Goal: Contribute content: Contribute content

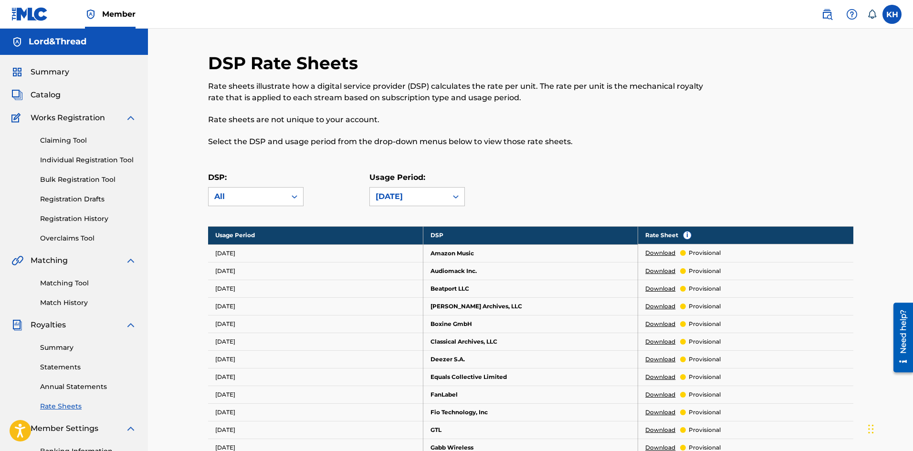
click at [65, 222] on link "Registration History" at bounding box center [88, 219] width 96 height 10
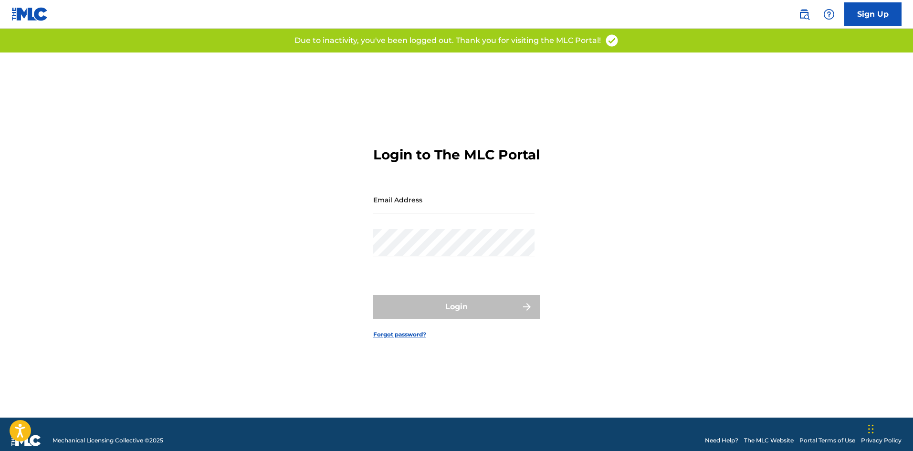
click at [407, 209] on input "Email Address" at bounding box center [453, 199] width 161 height 27
type input "[EMAIL_ADDRESS][DOMAIN_NAME]"
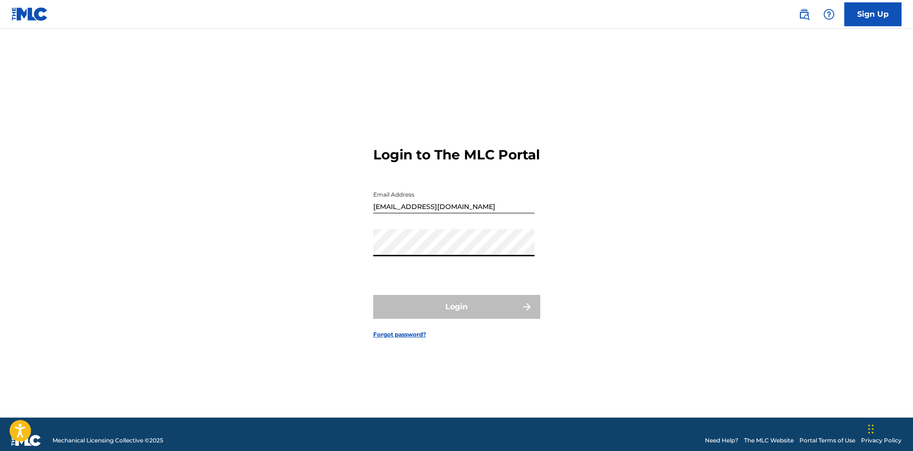
click at [400, 319] on div "Login" at bounding box center [456, 307] width 167 height 24
click at [395, 339] on link "Forgot password?" at bounding box center [399, 334] width 53 height 9
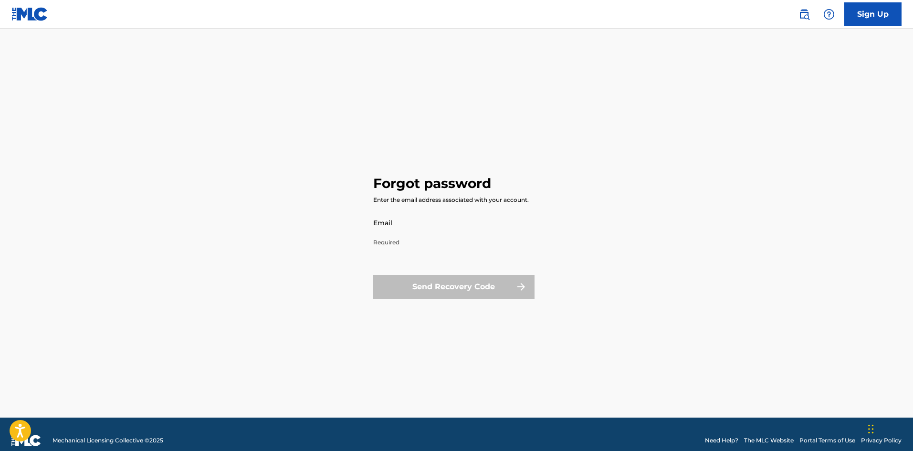
click at [412, 229] on input "Email" at bounding box center [453, 222] width 161 height 27
type input "[EMAIL_ADDRESS][DOMAIN_NAME]"
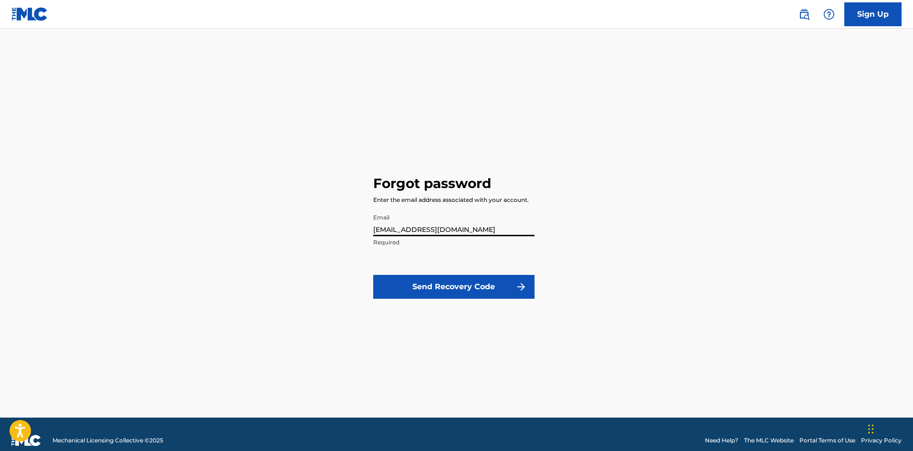
click button "Send Recovery Code" at bounding box center [453, 287] width 161 height 24
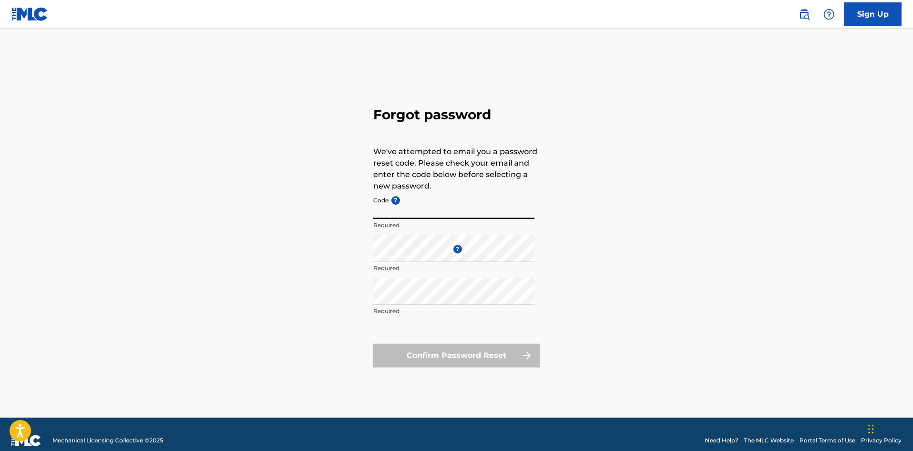
click at [426, 216] on input "Code ?" at bounding box center [453, 205] width 161 height 27
type input "FP_a205b4a670df194a6432f1bef3f4"
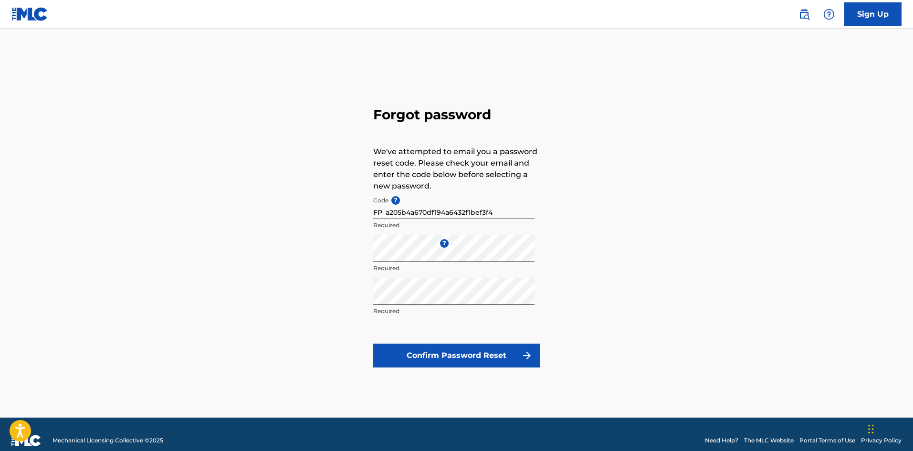
click at [484, 354] on button "Confirm Password Reset" at bounding box center [456, 356] width 167 height 24
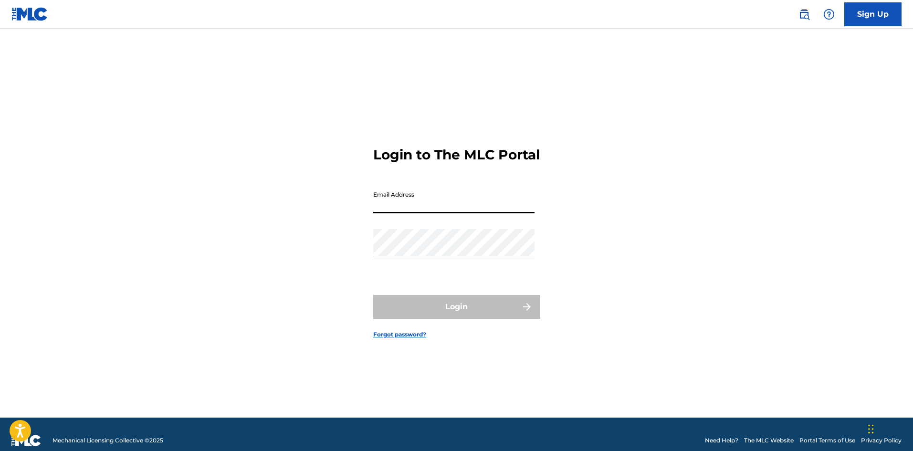
click at [420, 212] on input "Email Address" at bounding box center [453, 199] width 161 height 27
drag, startPoint x: 414, startPoint y: 272, endPoint x: 414, endPoint y: 265, distance: 6.7
click at [414, 268] on div "Password" at bounding box center [453, 250] width 161 height 43
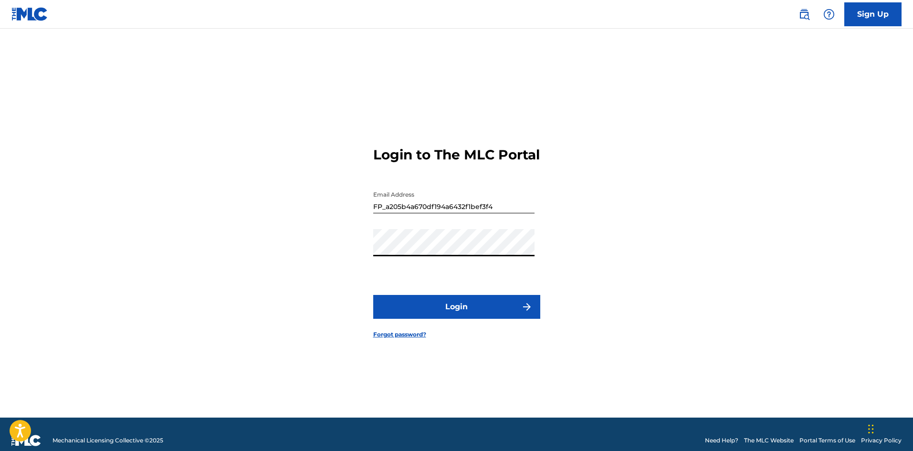
click at [373, 295] on button "Login" at bounding box center [456, 307] width 167 height 24
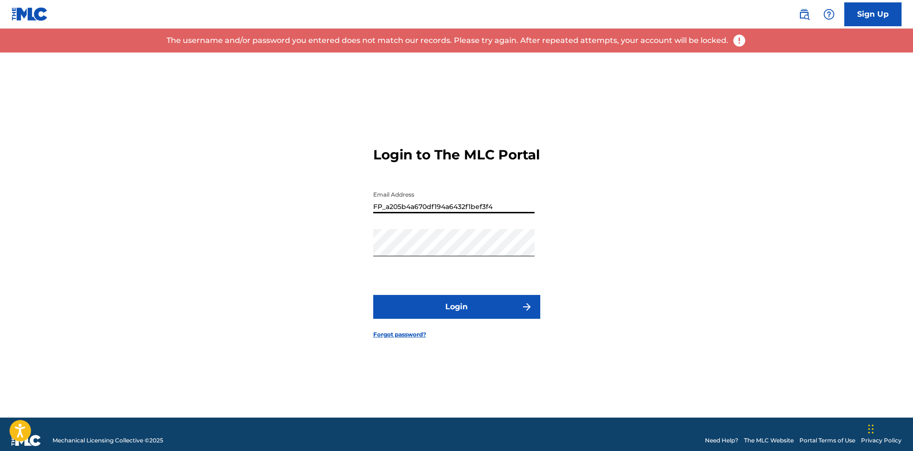
drag, startPoint x: 500, startPoint y: 216, endPoint x: 323, endPoint y: 238, distance: 178.5
click at [323, 238] on div "Login to The MLC Portal Email Address FP_a205b4a670df194a6432f1bef3f4 Password …" at bounding box center [457, 235] width 668 height 365
type input "[EMAIL_ADDRESS][DOMAIN_NAME]"
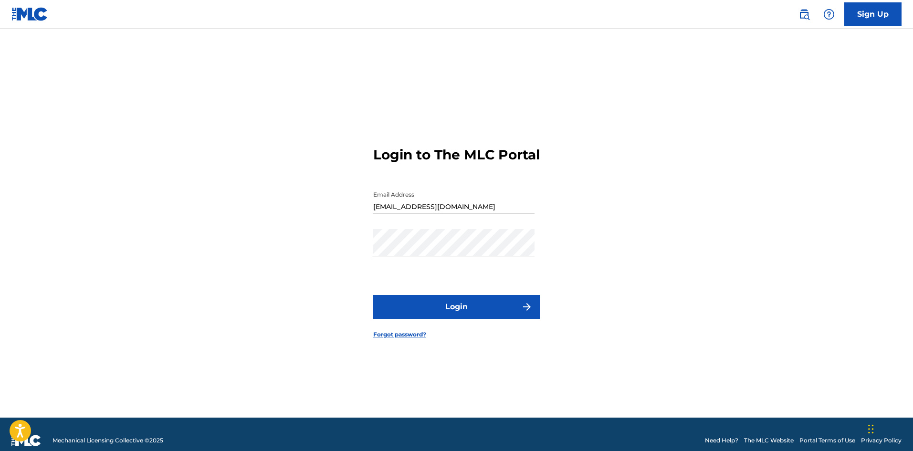
click at [493, 315] on button "Login" at bounding box center [456, 307] width 167 height 24
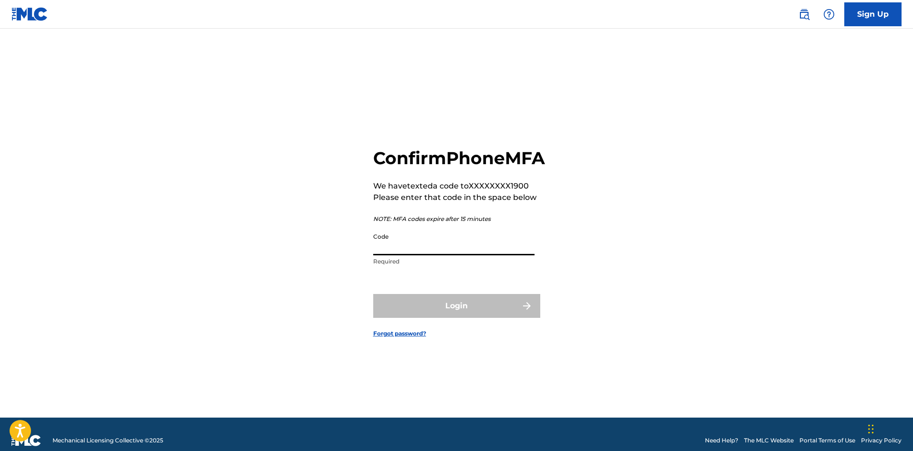
click at [479, 255] on input "Code" at bounding box center [453, 241] width 161 height 27
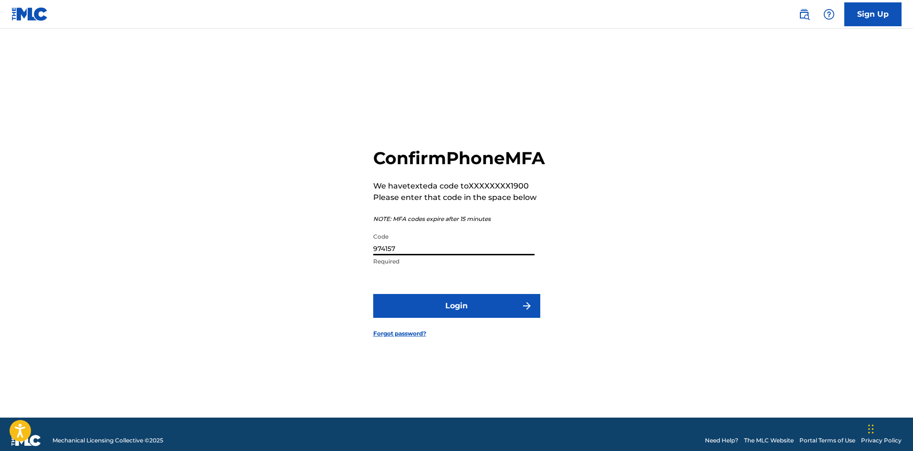
type input "974157"
click at [373, 294] on button "Login" at bounding box center [456, 306] width 167 height 24
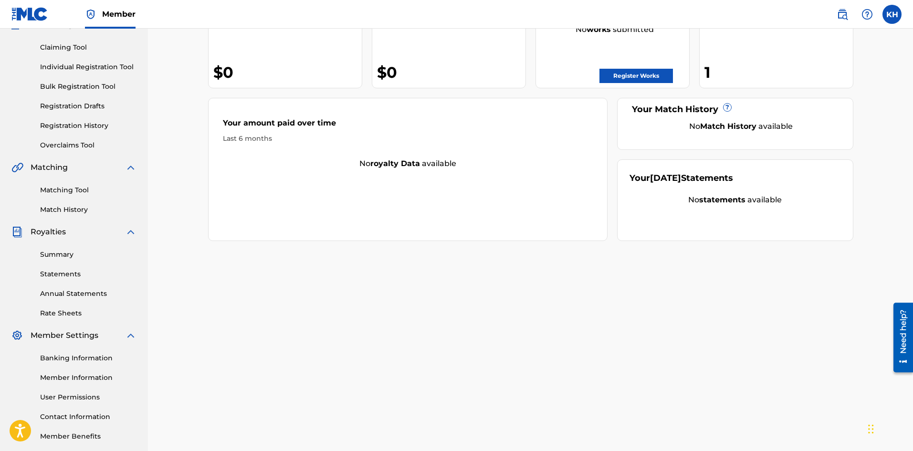
scroll to position [45, 0]
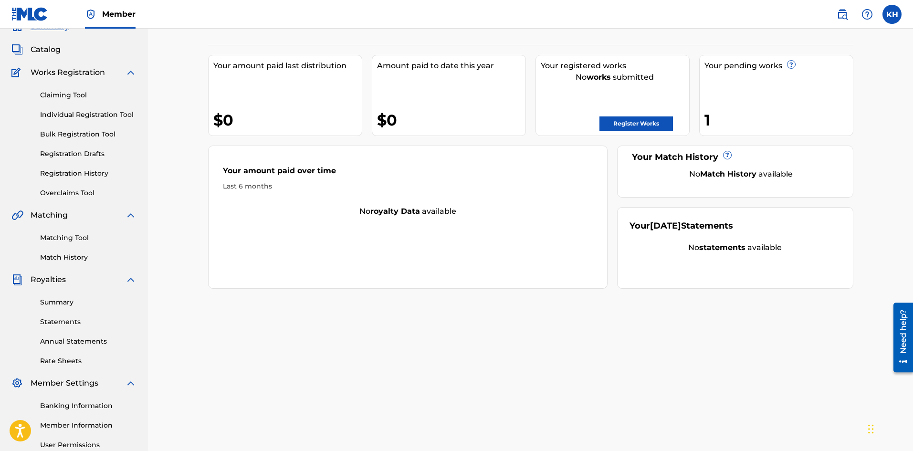
click at [755, 100] on div "Your pending works ? 1" at bounding box center [776, 95] width 154 height 81
click at [82, 172] on link "Registration History" at bounding box center [88, 174] width 96 height 10
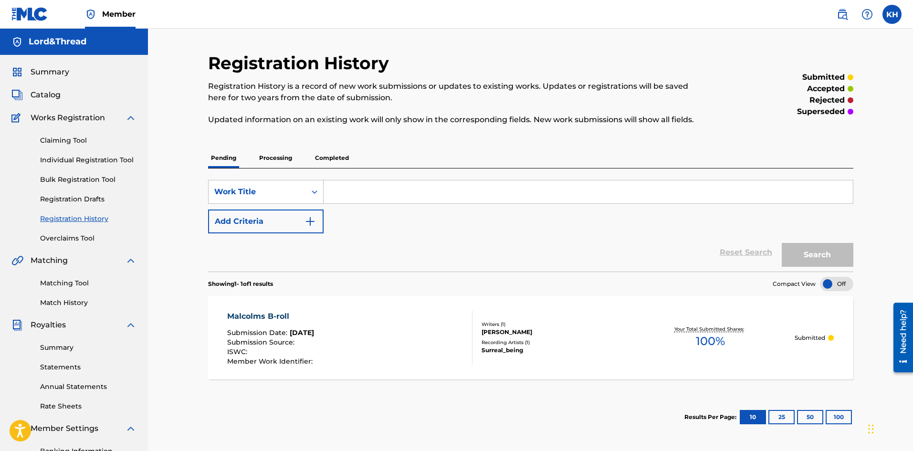
click at [77, 159] on link "Individual Registration Tool" at bounding box center [88, 160] width 96 height 10
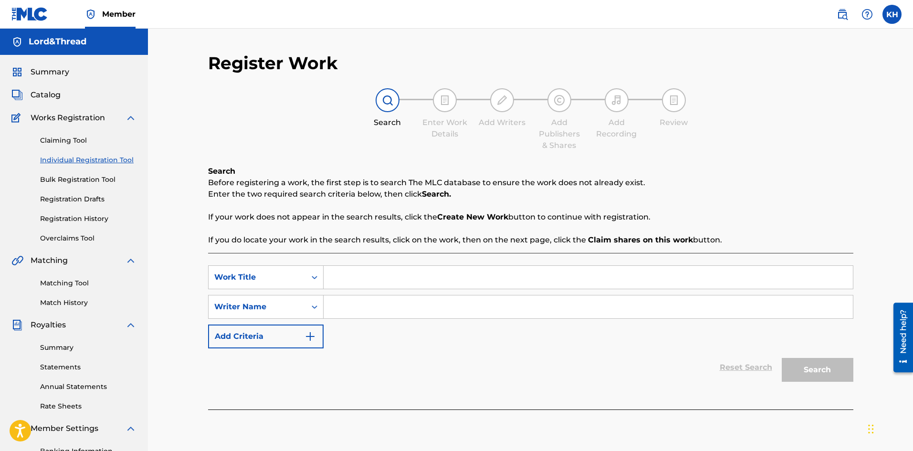
click at [349, 277] on input "Search Form" at bounding box center [588, 277] width 529 height 23
type input "a"
type input "Ay Doo-Doo"
click at [328, 307] on input "Search Form" at bounding box center [588, 307] width 529 height 23
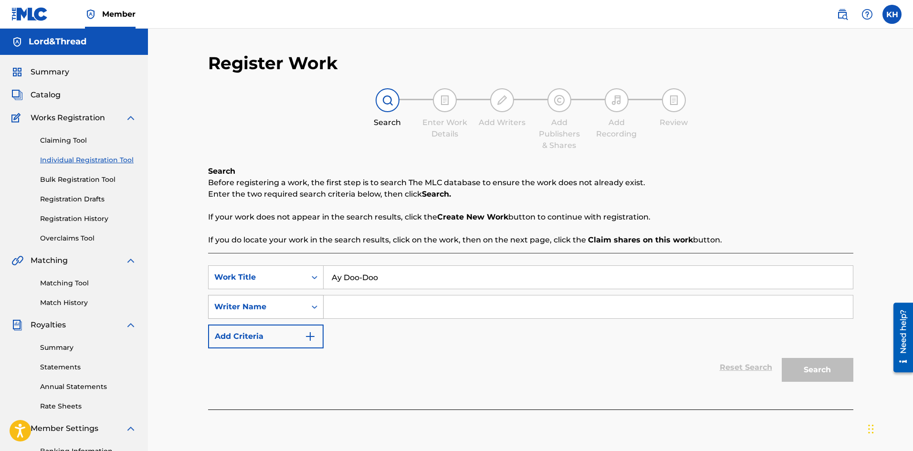
click at [312, 313] on div "Search Form" at bounding box center [314, 306] width 17 height 17
click at [371, 301] on input "Search Form" at bounding box center [588, 307] width 529 height 23
type input "k"
type input "surreal_being"
click at [807, 372] on button "Search" at bounding box center [818, 370] width 72 height 24
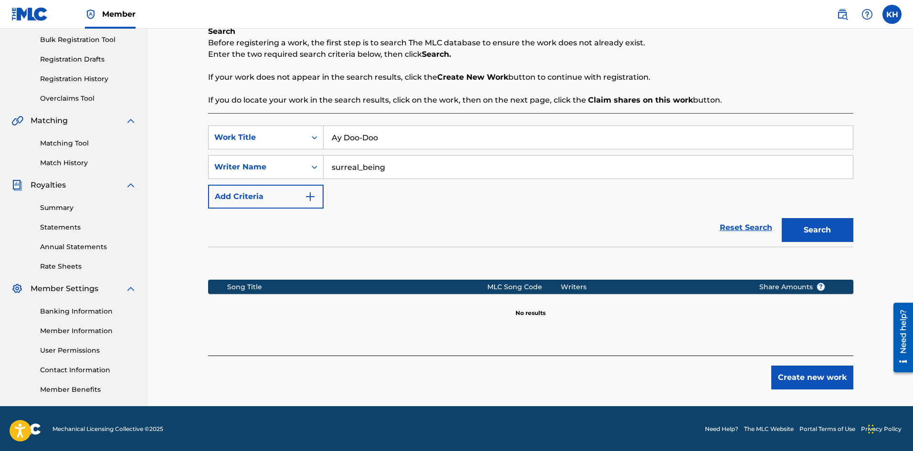
scroll to position [141, 0]
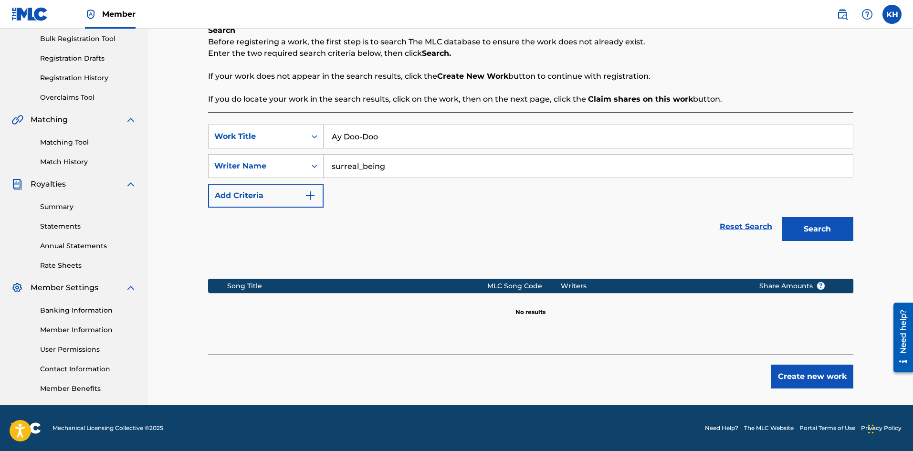
click at [833, 370] on button "Create new work" at bounding box center [813, 377] width 82 height 24
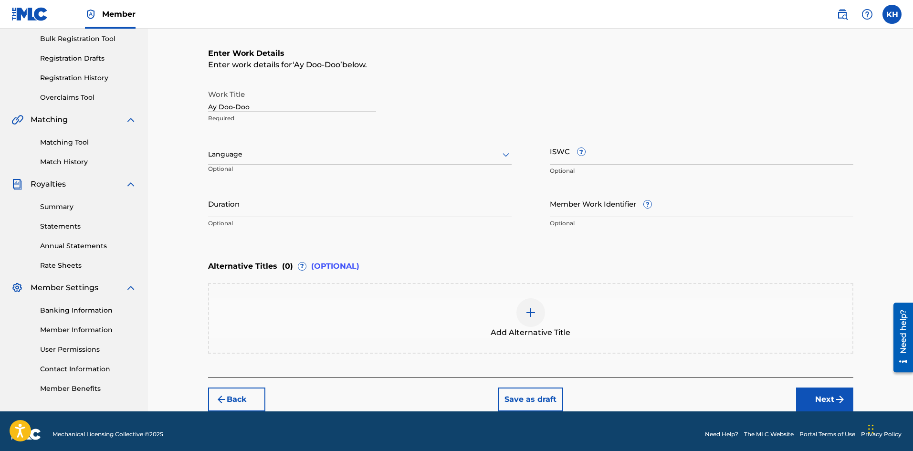
click at [499, 164] on div "Language" at bounding box center [360, 155] width 304 height 20
click at [462, 166] on div "English" at bounding box center [360, 175] width 303 height 21
click at [246, 209] on input "Duration" at bounding box center [360, 203] width 304 height 27
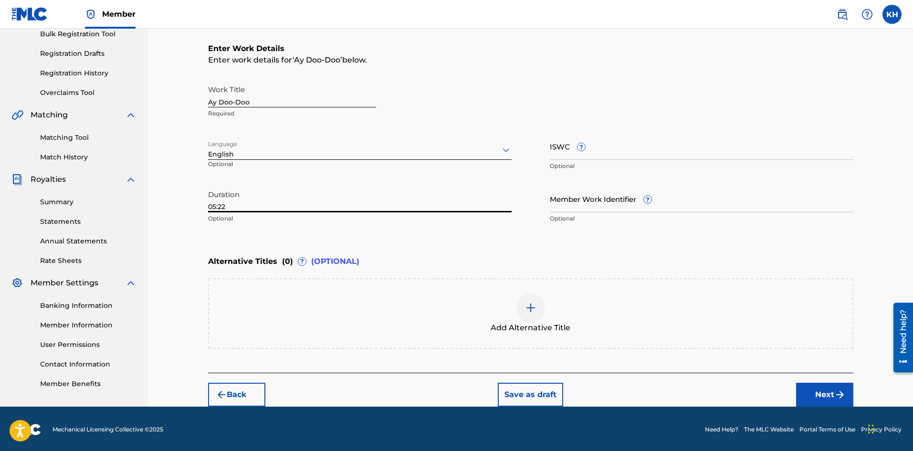
scroll to position [147, 0]
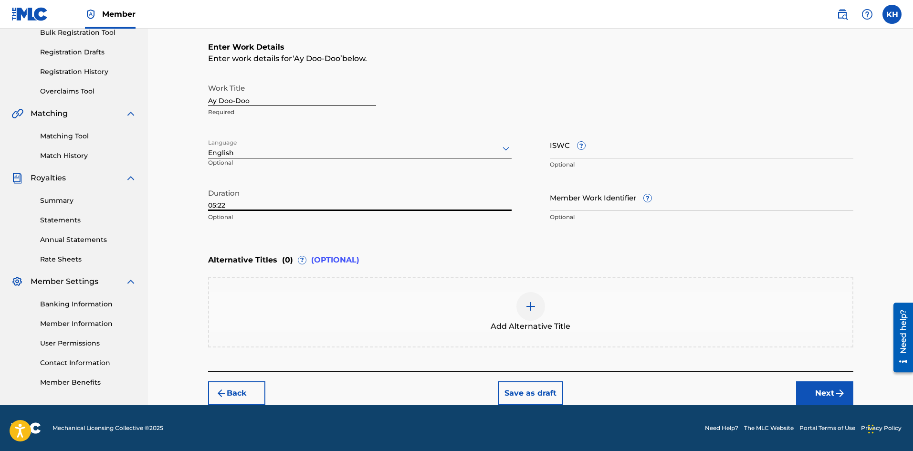
type input "05:22"
click at [825, 394] on button "Next" at bounding box center [824, 393] width 57 height 24
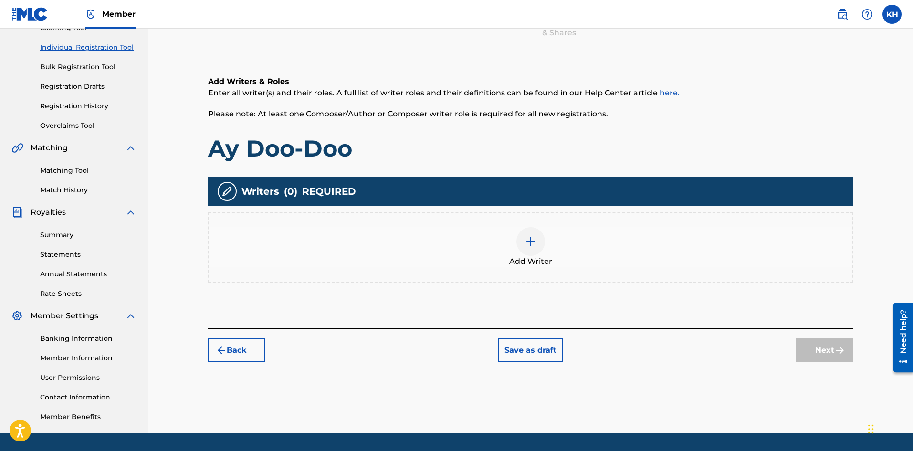
scroll to position [91, 0]
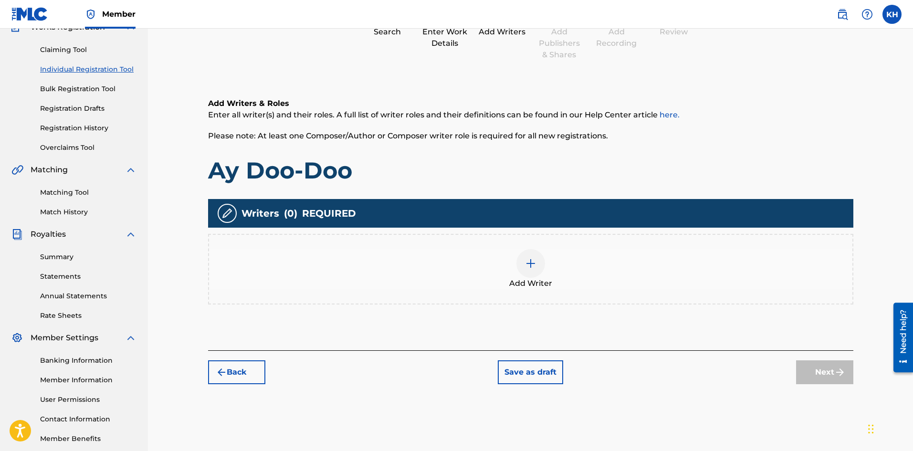
click at [530, 264] on img at bounding box center [530, 263] width 11 height 11
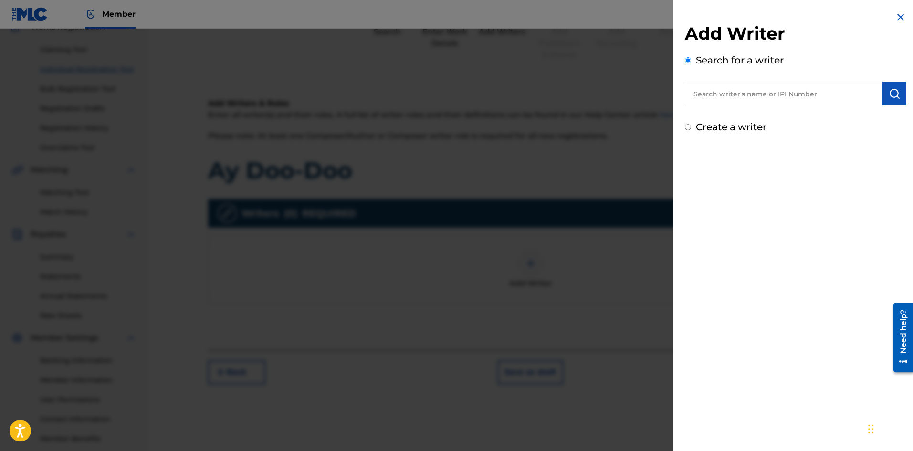
click at [687, 127] on input "Create a writer" at bounding box center [688, 127] width 6 height 6
radio input "false"
radio input "true"
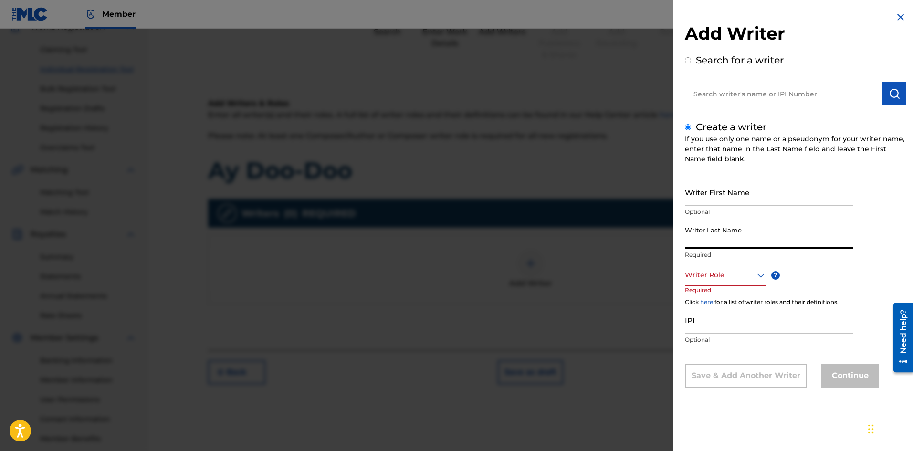
click at [701, 240] on input "Writer Last Name" at bounding box center [769, 235] width 168 height 27
type input "surreal_being"
click at [738, 277] on div at bounding box center [726, 275] width 82 height 12
click at [742, 296] on div "Composer/Author" at bounding box center [726, 296] width 81 height 21
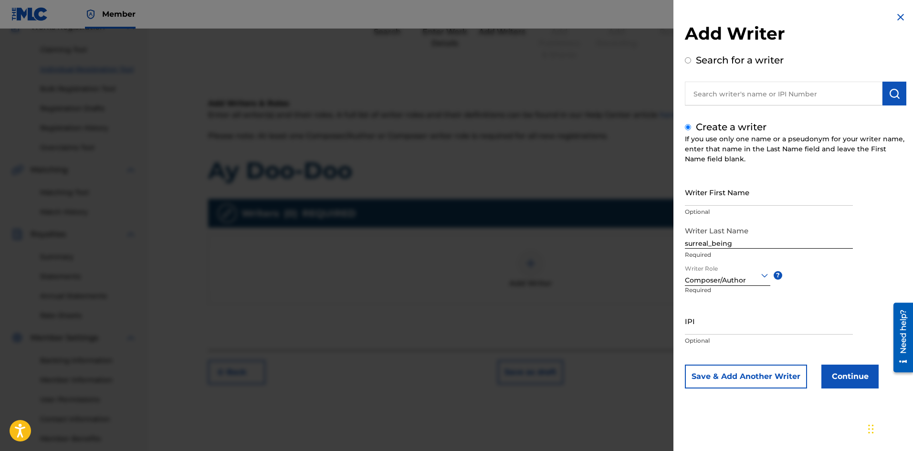
click at [865, 379] on button "Continue" at bounding box center [850, 377] width 57 height 24
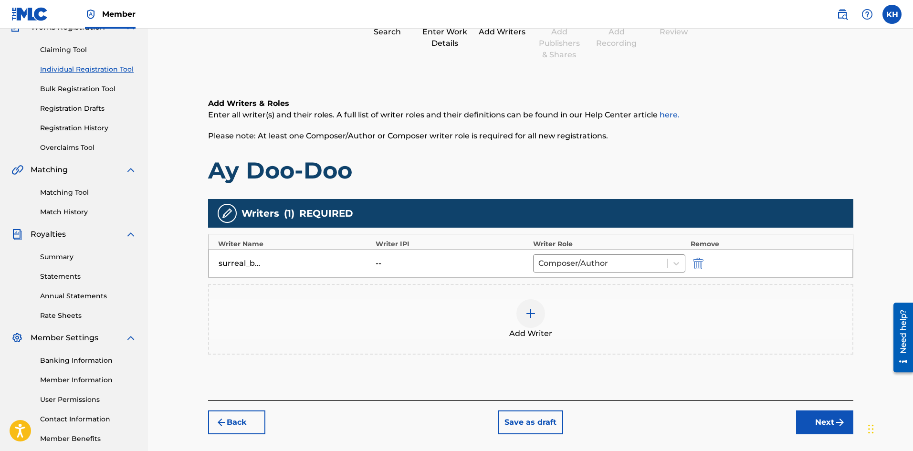
click at [823, 421] on button "Next" at bounding box center [824, 423] width 57 height 24
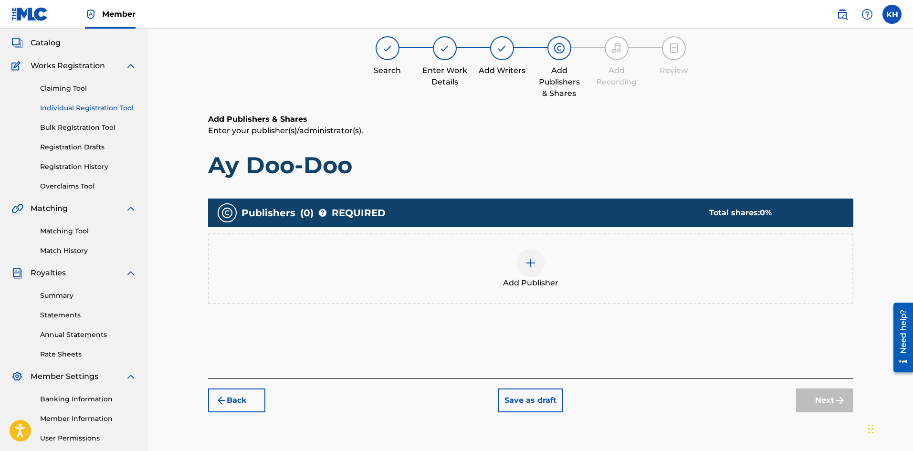
scroll to position [43, 0]
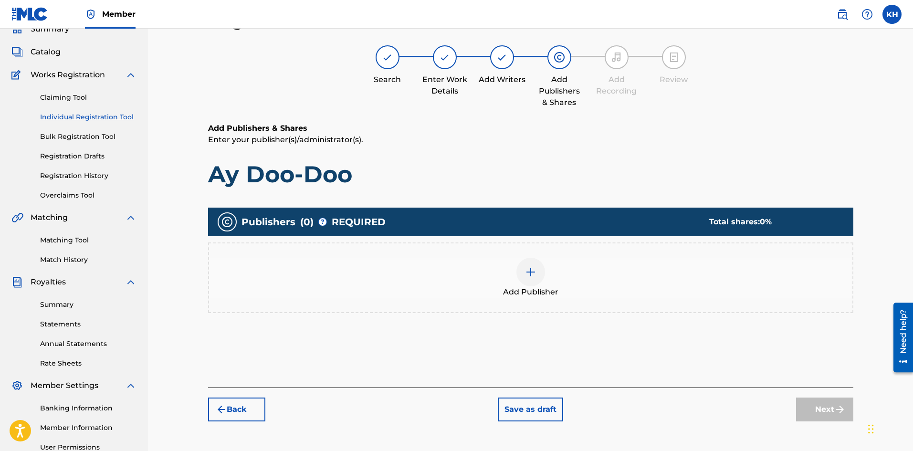
click at [526, 273] on img at bounding box center [530, 271] width 11 height 11
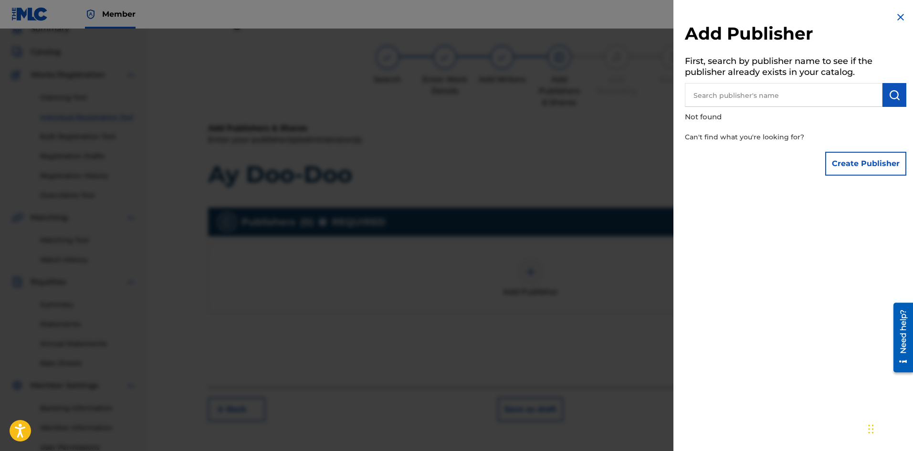
click at [729, 95] on input "text" at bounding box center [784, 95] width 198 height 24
type input "lord and thread"
click at [895, 95] on img "submit" at bounding box center [894, 94] width 11 height 11
click at [857, 169] on button "Create Publisher" at bounding box center [865, 164] width 81 height 24
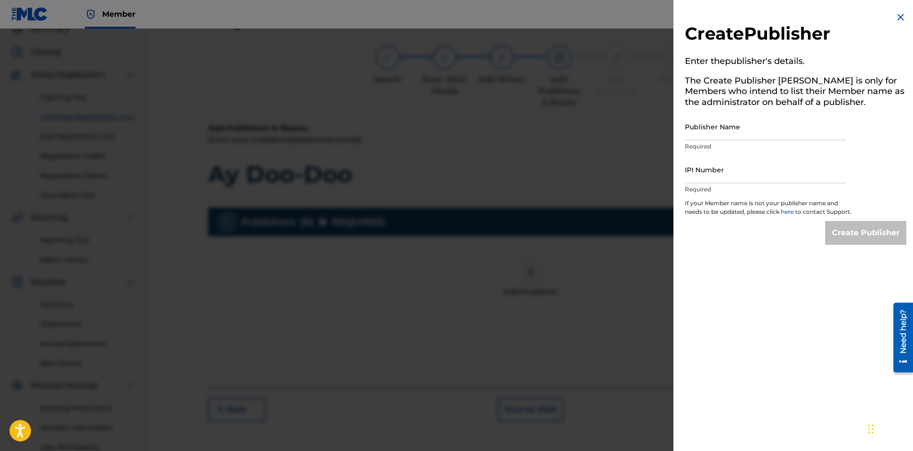
click at [793, 136] on input "Publisher Name" at bounding box center [765, 126] width 161 height 27
type input "Lord and Thread"
click at [779, 174] on input "IPI Number" at bounding box center [765, 169] width 161 height 27
type input "1275411463"
click at [869, 243] on input "Create Publisher" at bounding box center [865, 233] width 81 height 24
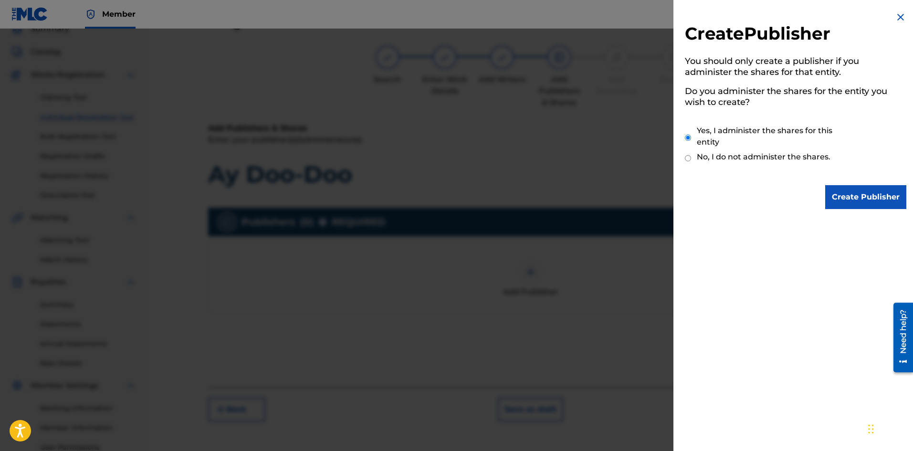
click at [869, 188] on input "Create Publisher" at bounding box center [865, 197] width 81 height 24
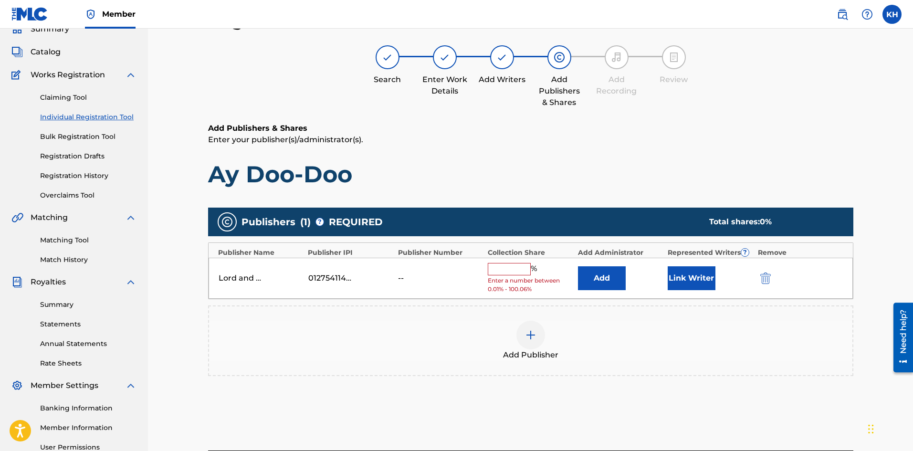
click at [500, 265] on input "text" at bounding box center [509, 269] width 43 height 12
type input "100"
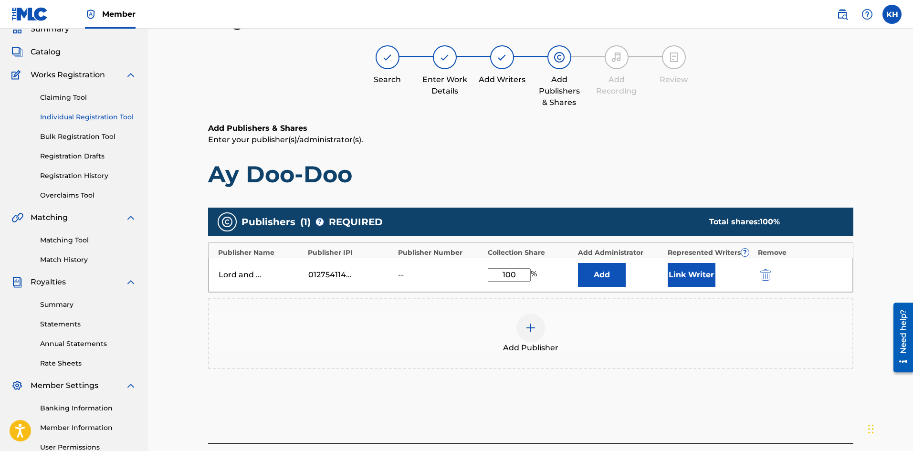
click at [694, 271] on button "Link Writer" at bounding box center [692, 275] width 48 height 24
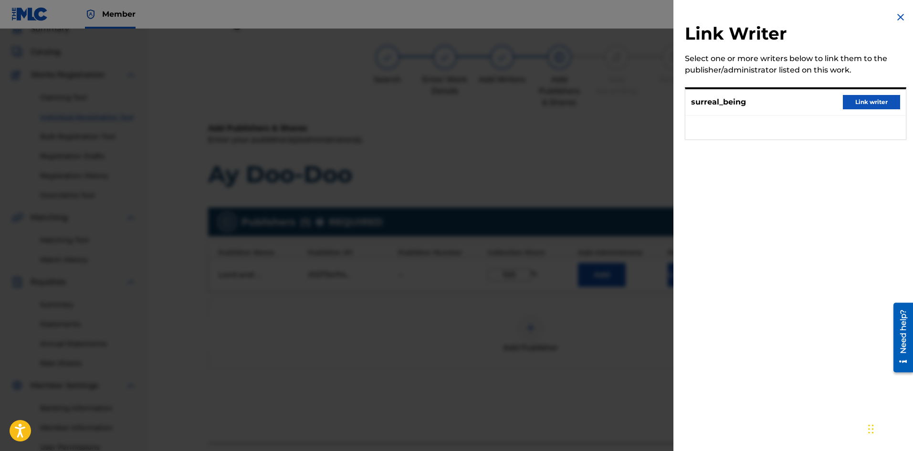
click at [869, 100] on button "Link writer" at bounding box center [871, 102] width 57 height 14
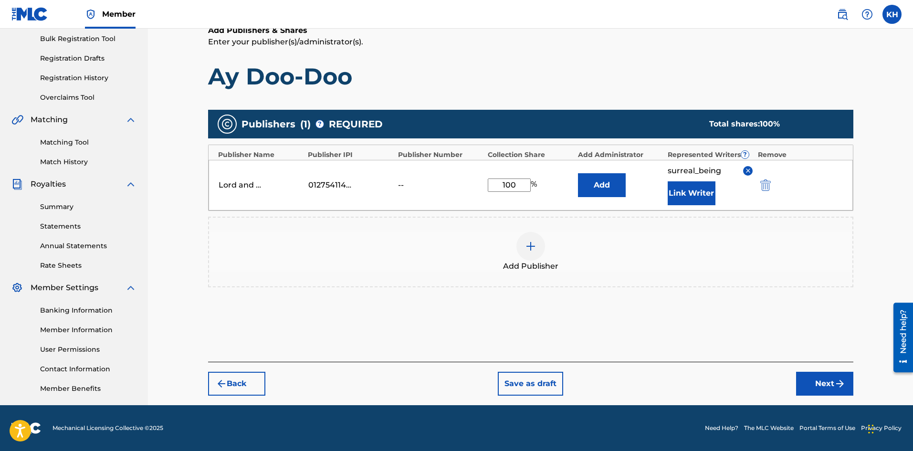
click at [835, 389] on img "submit" at bounding box center [840, 383] width 11 height 11
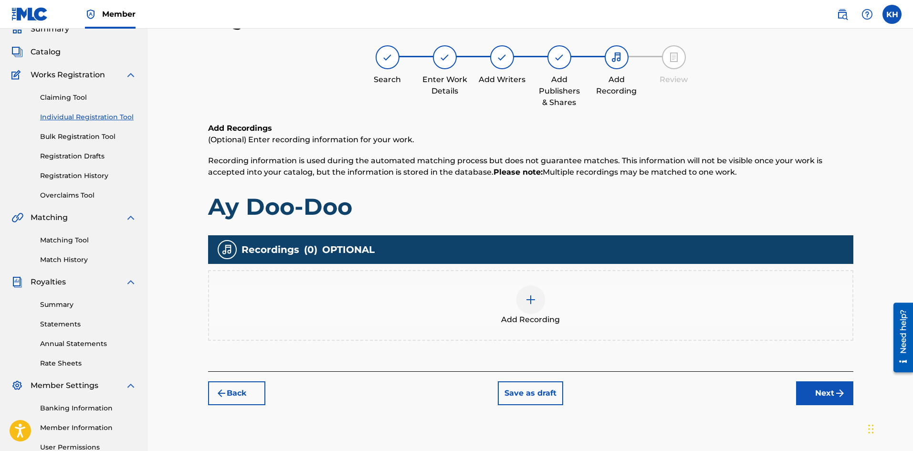
click at [526, 308] on div at bounding box center [531, 299] width 29 height 29
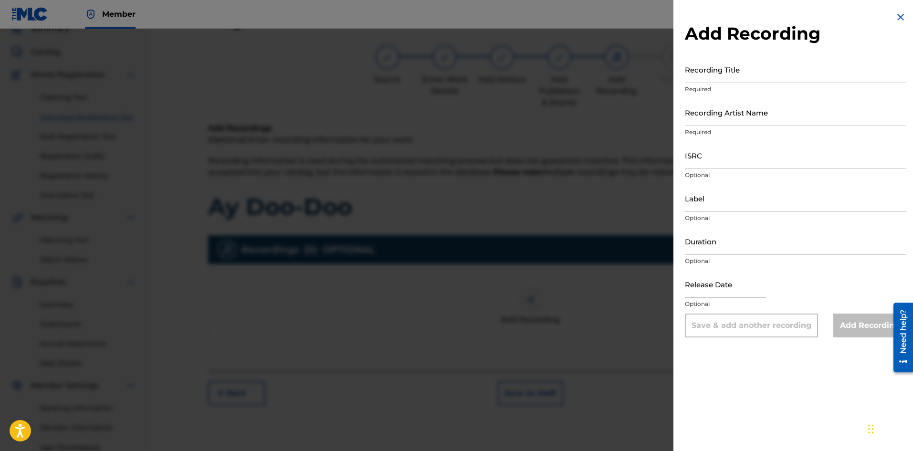
click at [703, 77] on input "Recording Title" at bounding box center [796, 69] width 222 height 27
type input "Ay Doo-Doo"
click at [746, 121] on input "Recording Artist Name" at bounding box center [796, 112] width 222 height 27
type input "Surreal_being"
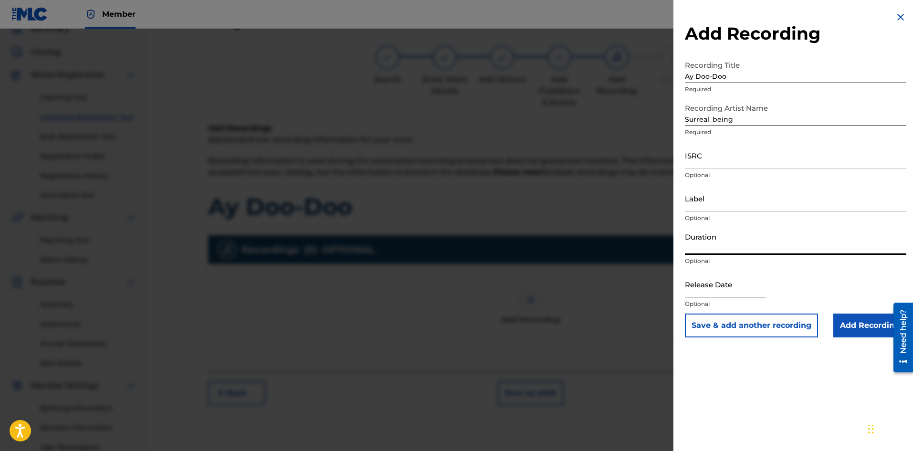
click at [725, 247] on input "Duration" at bounding box center [796, 241] width 222 height 27
type input "05:22"
click at [858, 328] on input "Add Recording" at bounding box center [870, 326] width 73 height 24
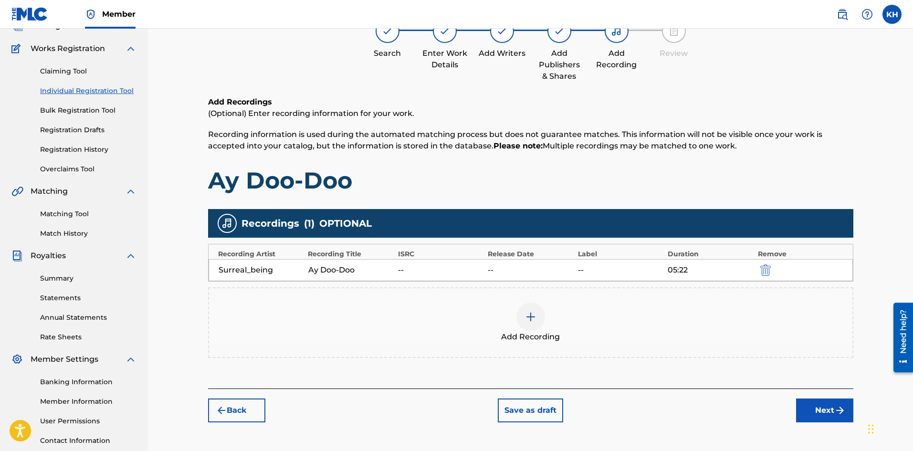
scroll to position [91, 0]
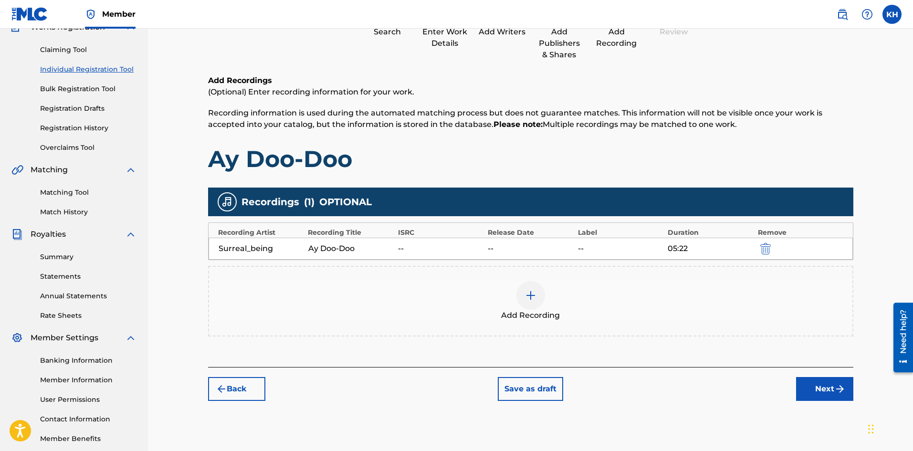
click at [823, 396] on button "Next" at bounding box center [824, 389] width 57 height 24
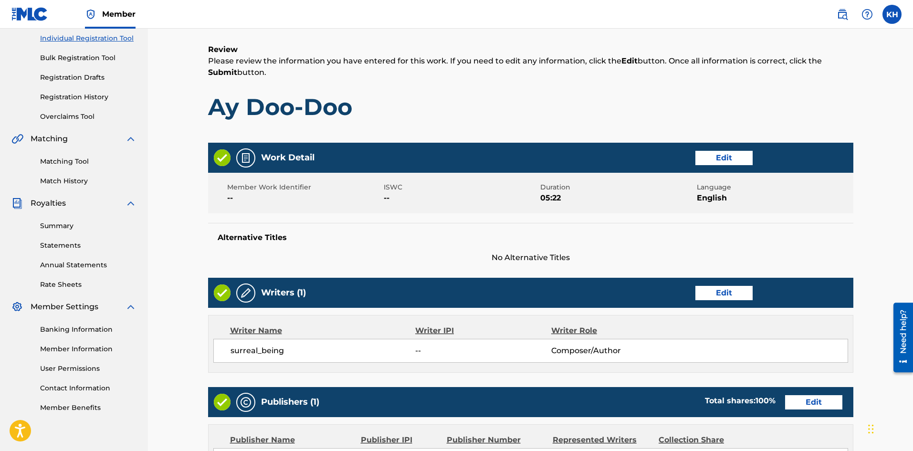
scroll to position [138, 0]
